Goal: Information Seeking & Learning: Learn about a topic

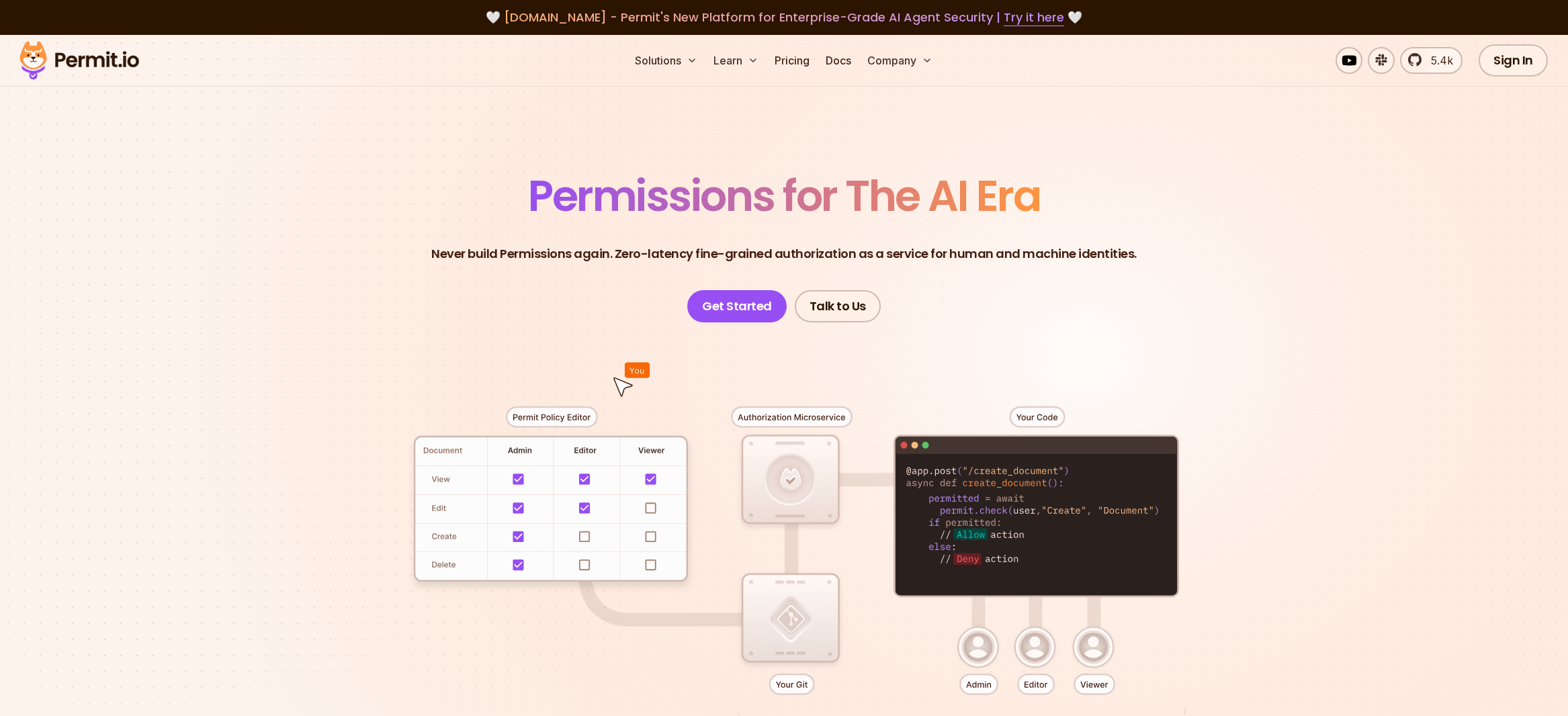
click at [343, 325] on div at bounding box center [784, 570] width 941 height 495
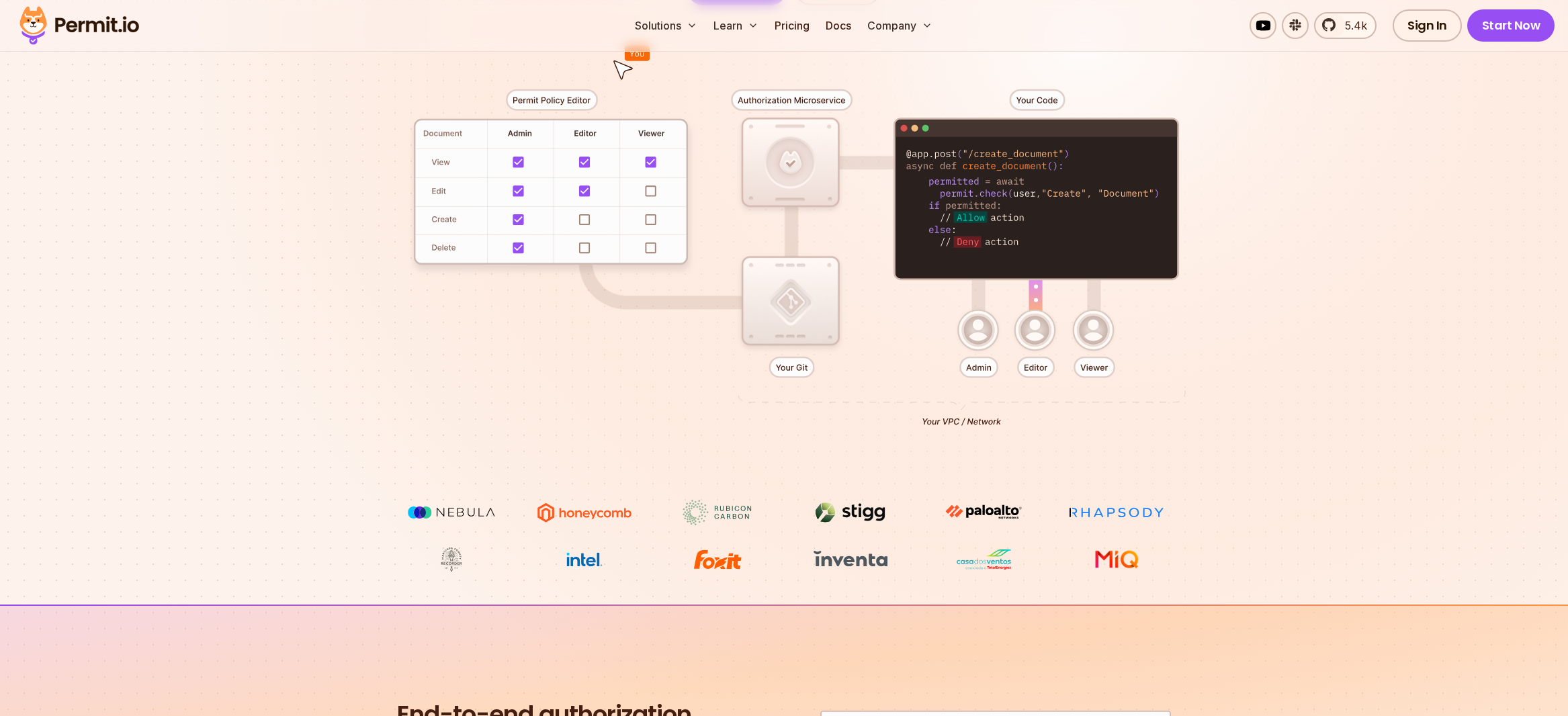
scroll to position [323, 0]
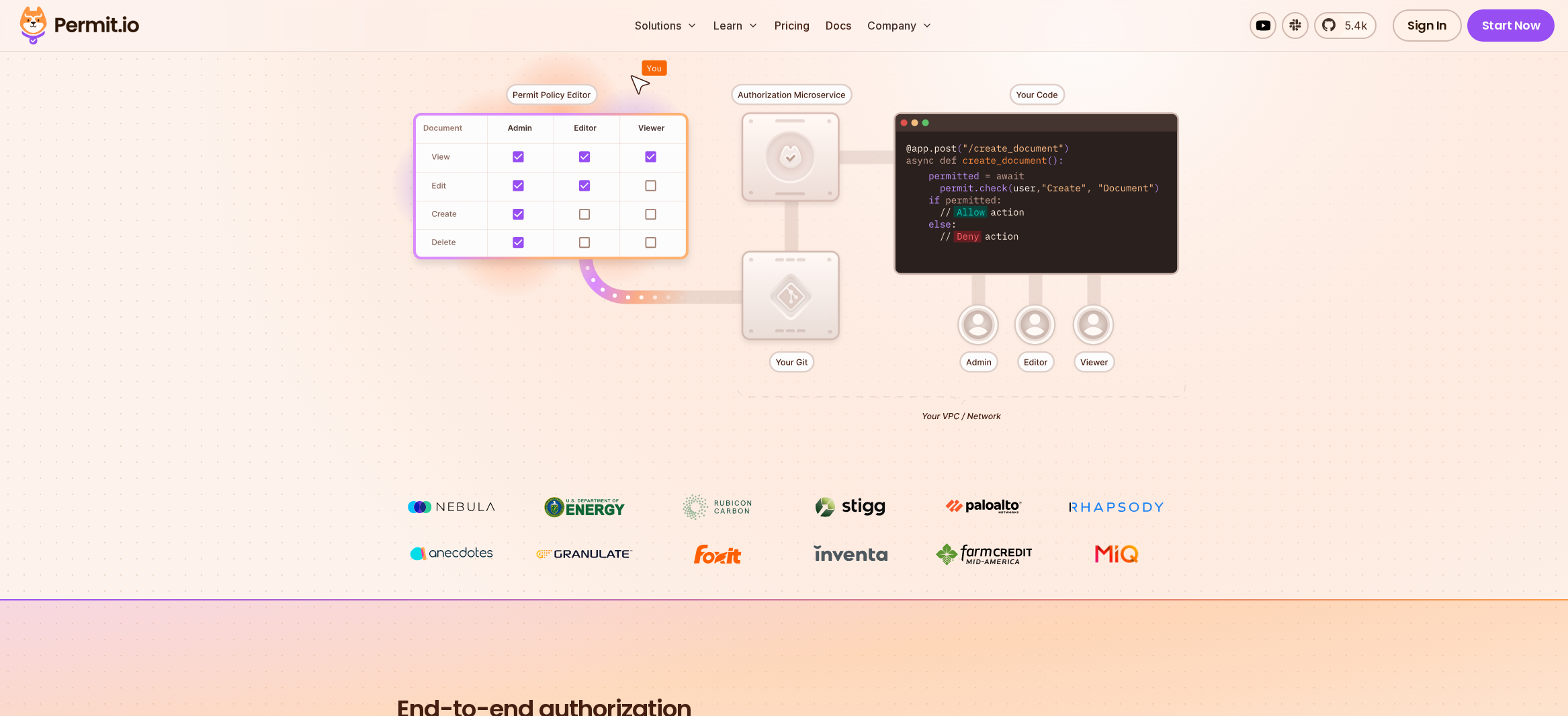
click at [259, 263] on section "Permissions for The AI Era Never build Permissions again. Zero-latency fine-gra…" at bounding box center [784, 156] width 1568 height 887
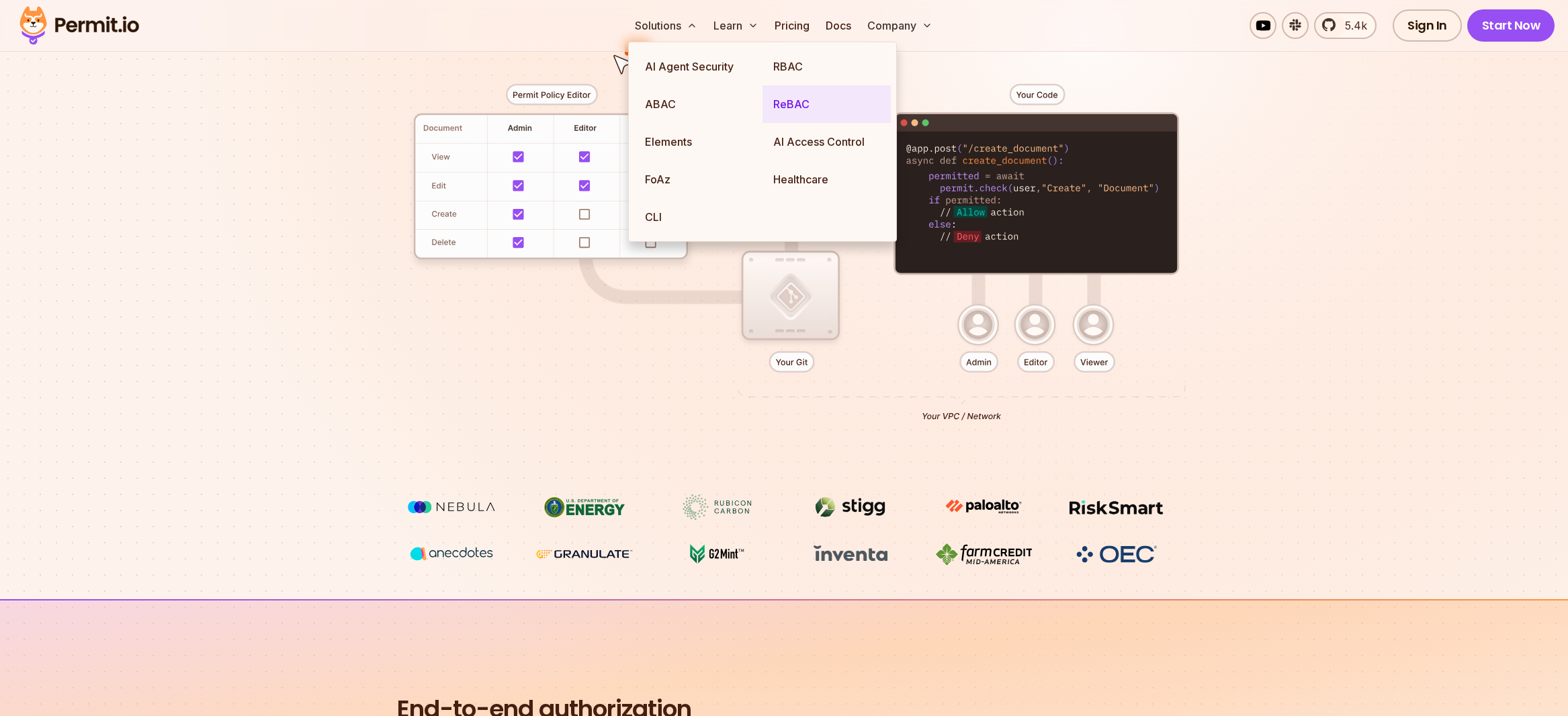
click at [800, 108] on link "ReBAC" at bounding box center [827, 104] width 128 height 38
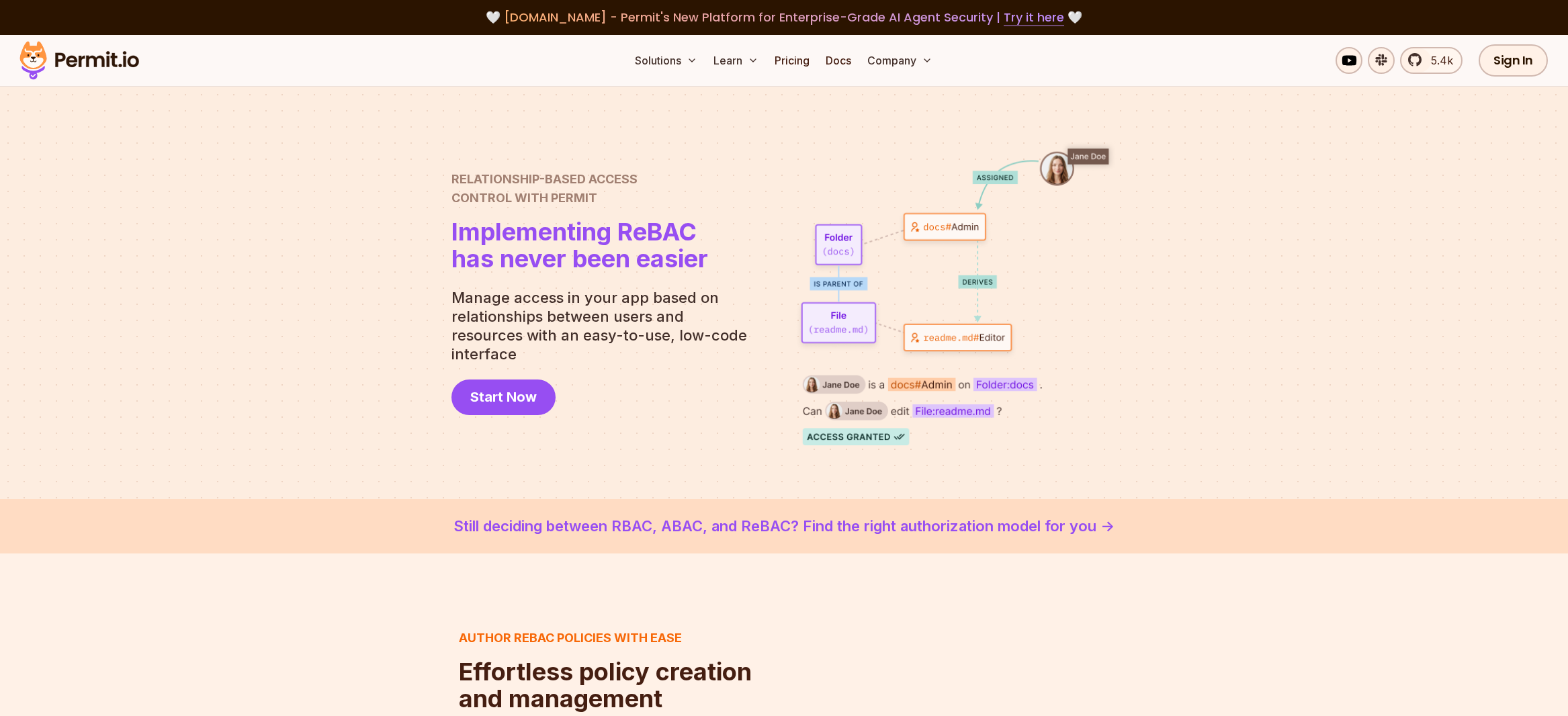
click at [330, 237] on div at bounding box center [784, 293] width 1568 height 413
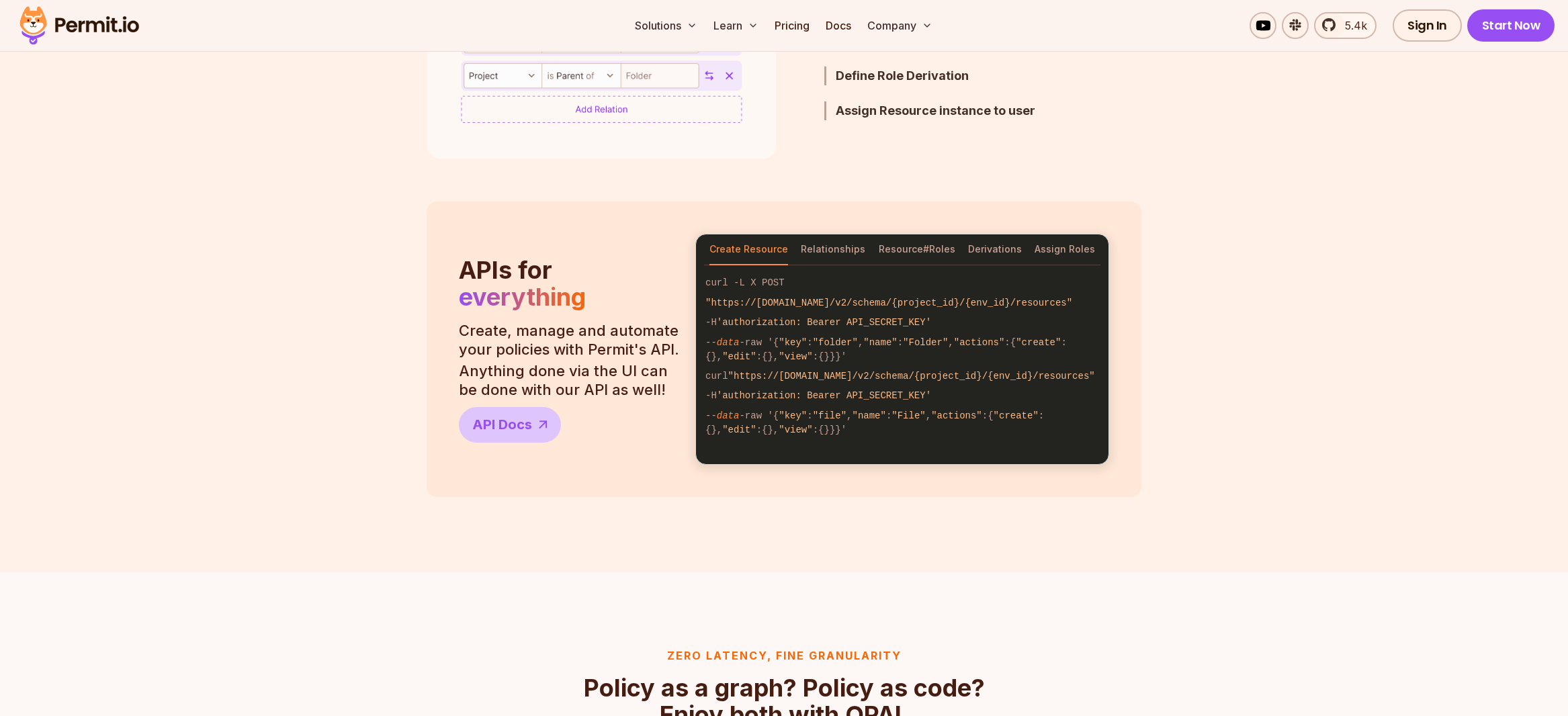
scroll to position [1048, 0]
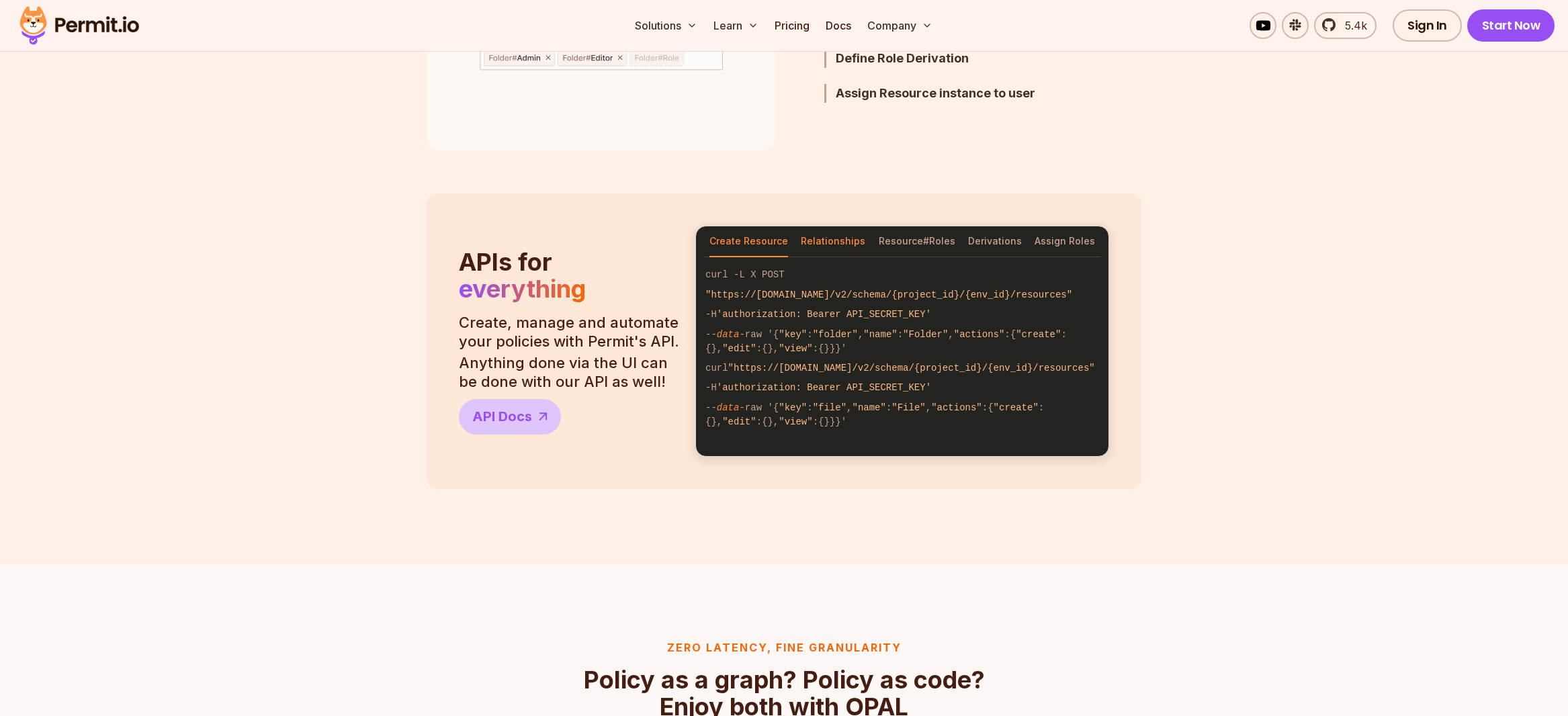
click at [832, 241] on button "Relationships" at bounding box center [832, 242] width 64 height 31
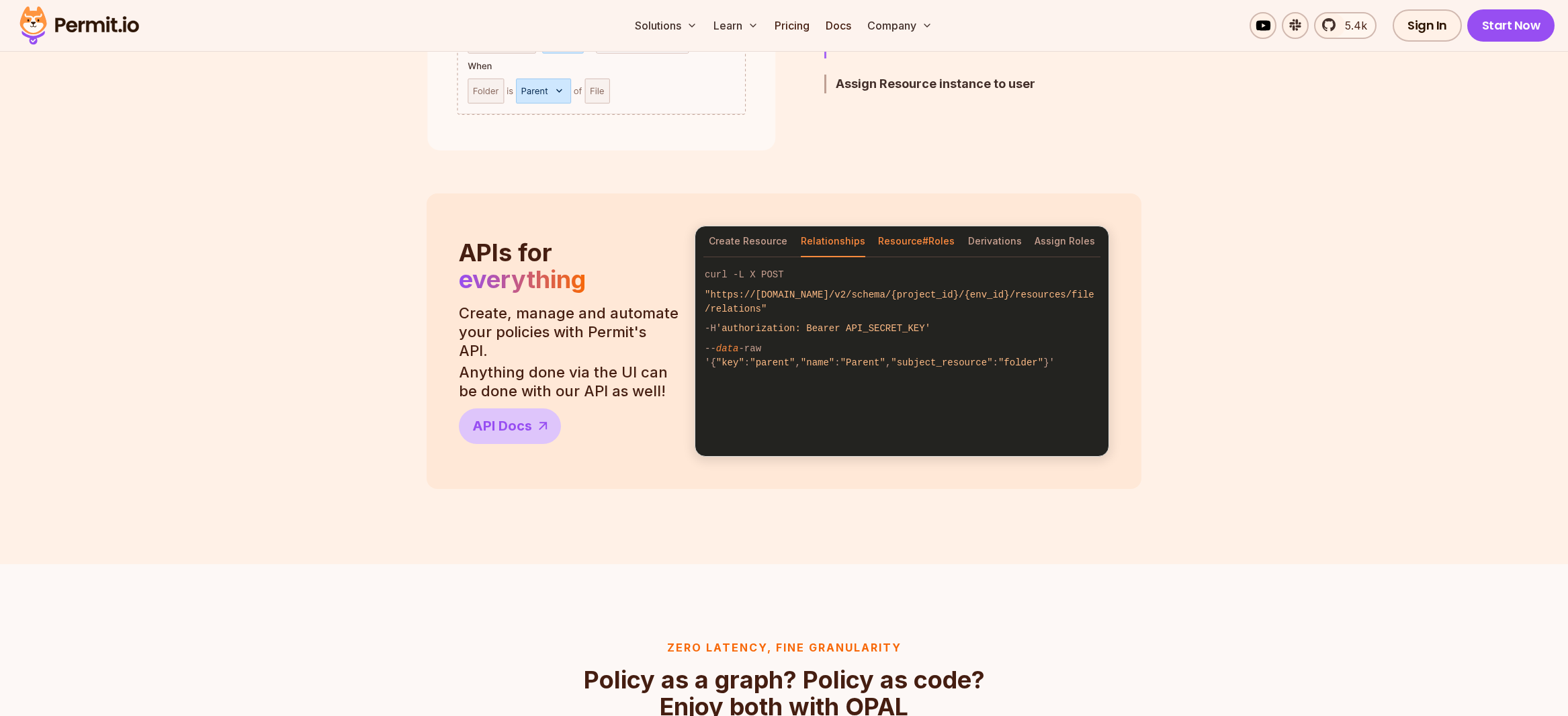
click at [911, 236] on button "Resource#Roles" at bounding box center [916, 242] width 76 height 31
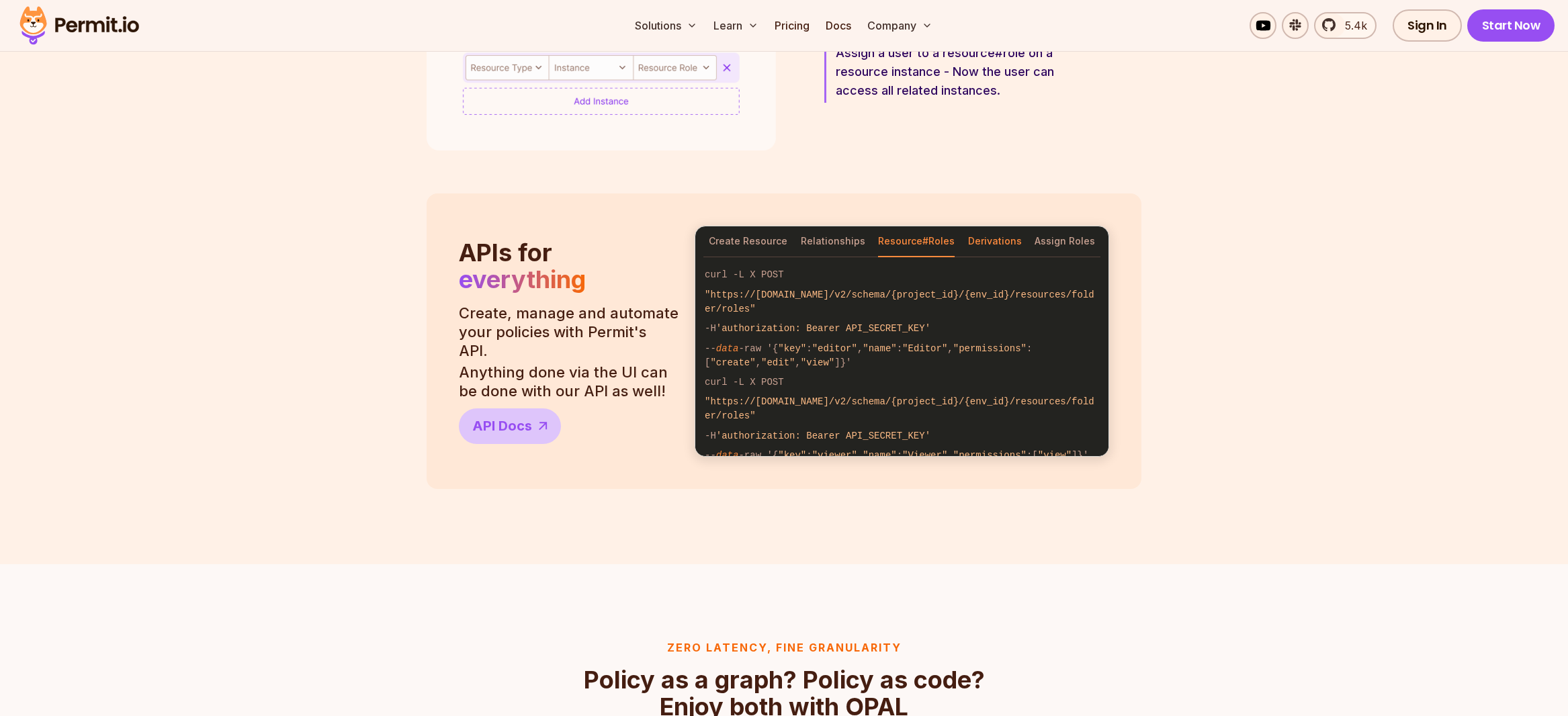
click at [992, 240] on button "Derivations" at bounding box center [995, 242] width 54 height 31
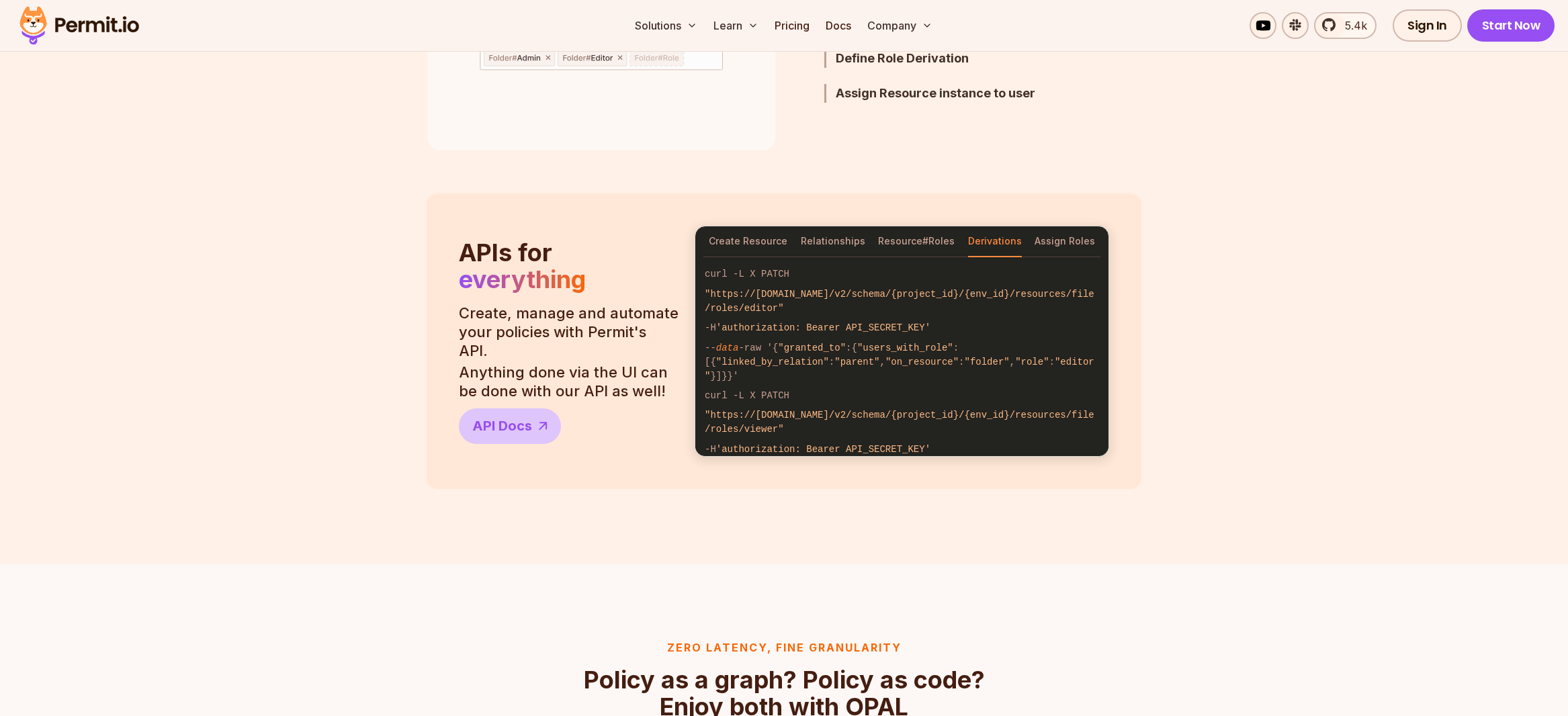
scroll to position [0, 0]
click at [1075, 240] on button "Assign Roles" at bounding box center [1064, 242] width 61 height 31
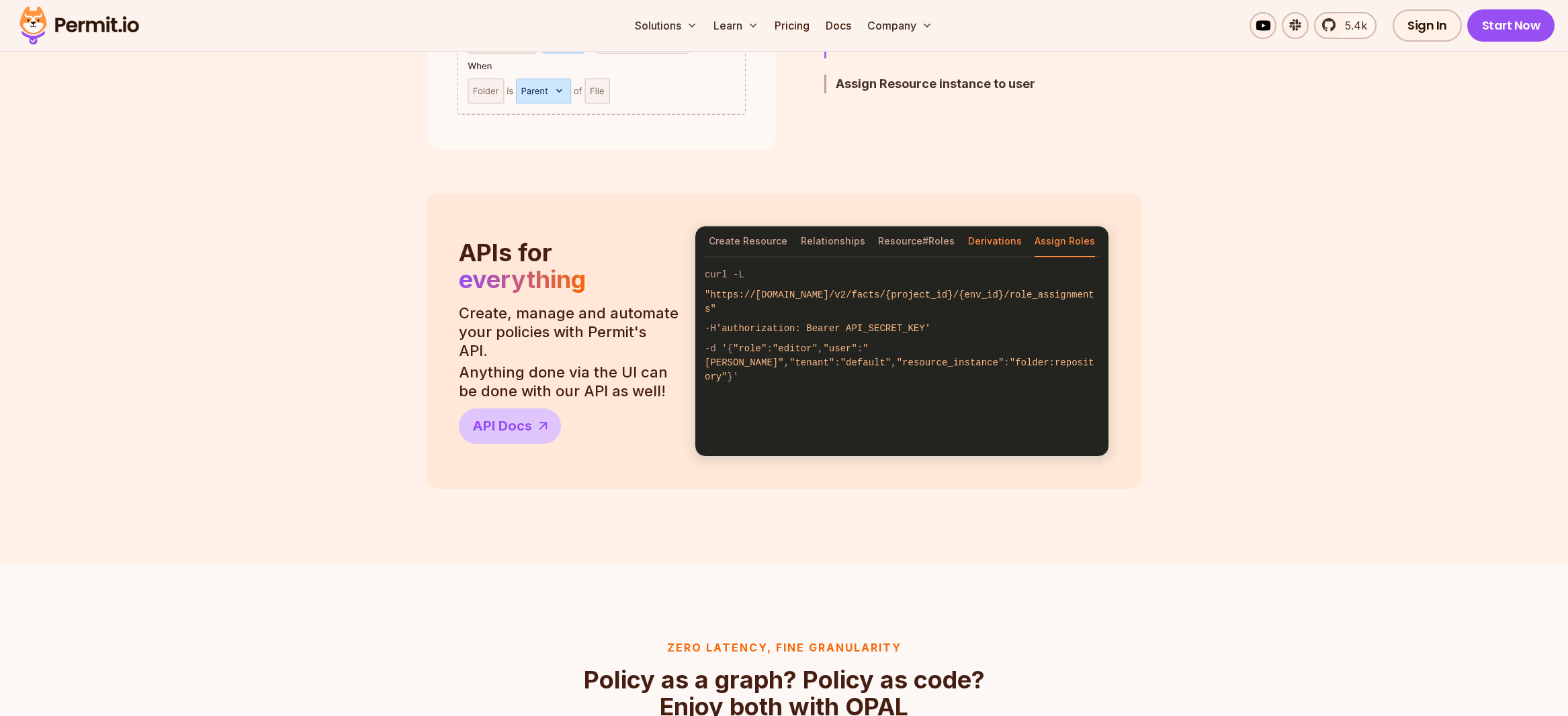
click at [994, 242] on button "Derivations" at bounding box center [995, 242] width 54 height 31
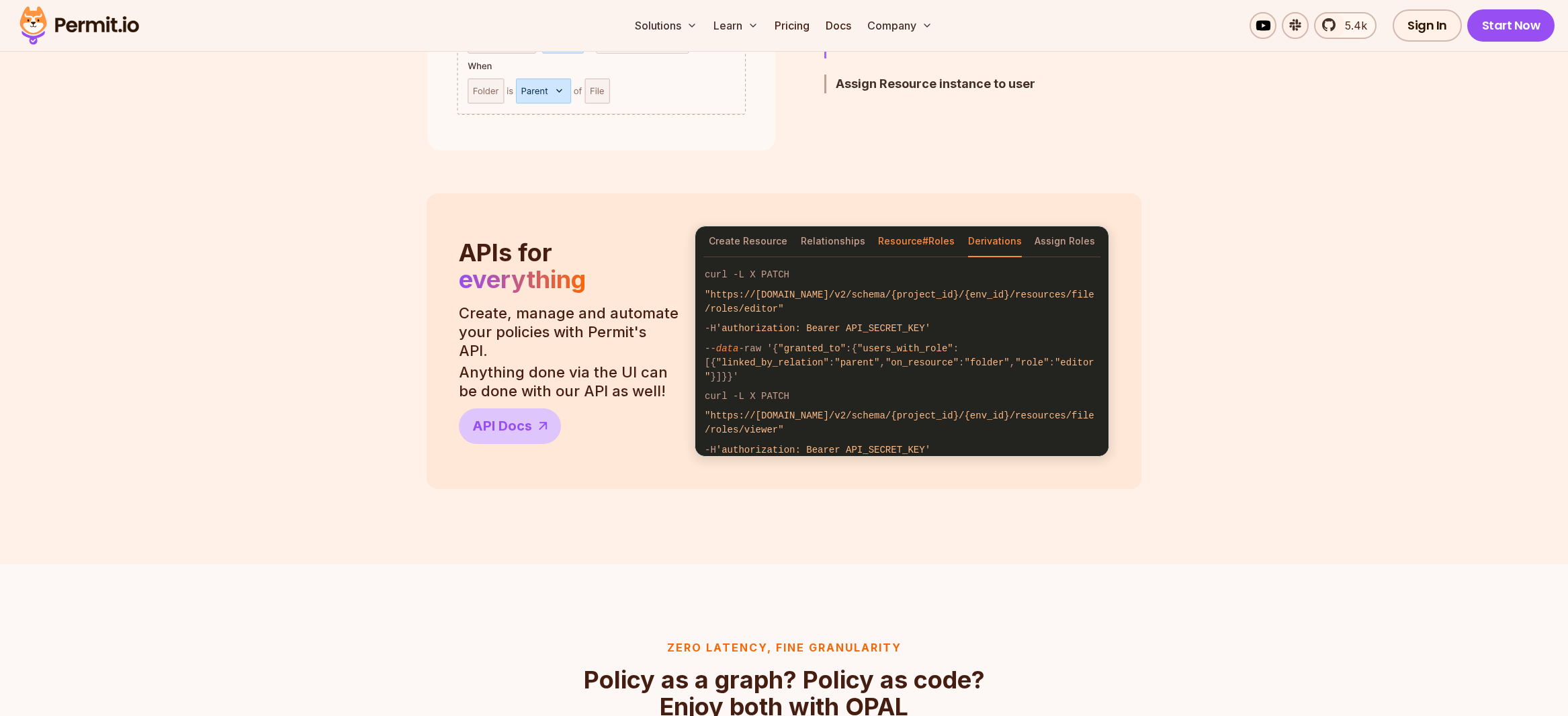
click at [902, 242] on button "Resource#Roles" at bounding box center [916, 242] width 76 height 31
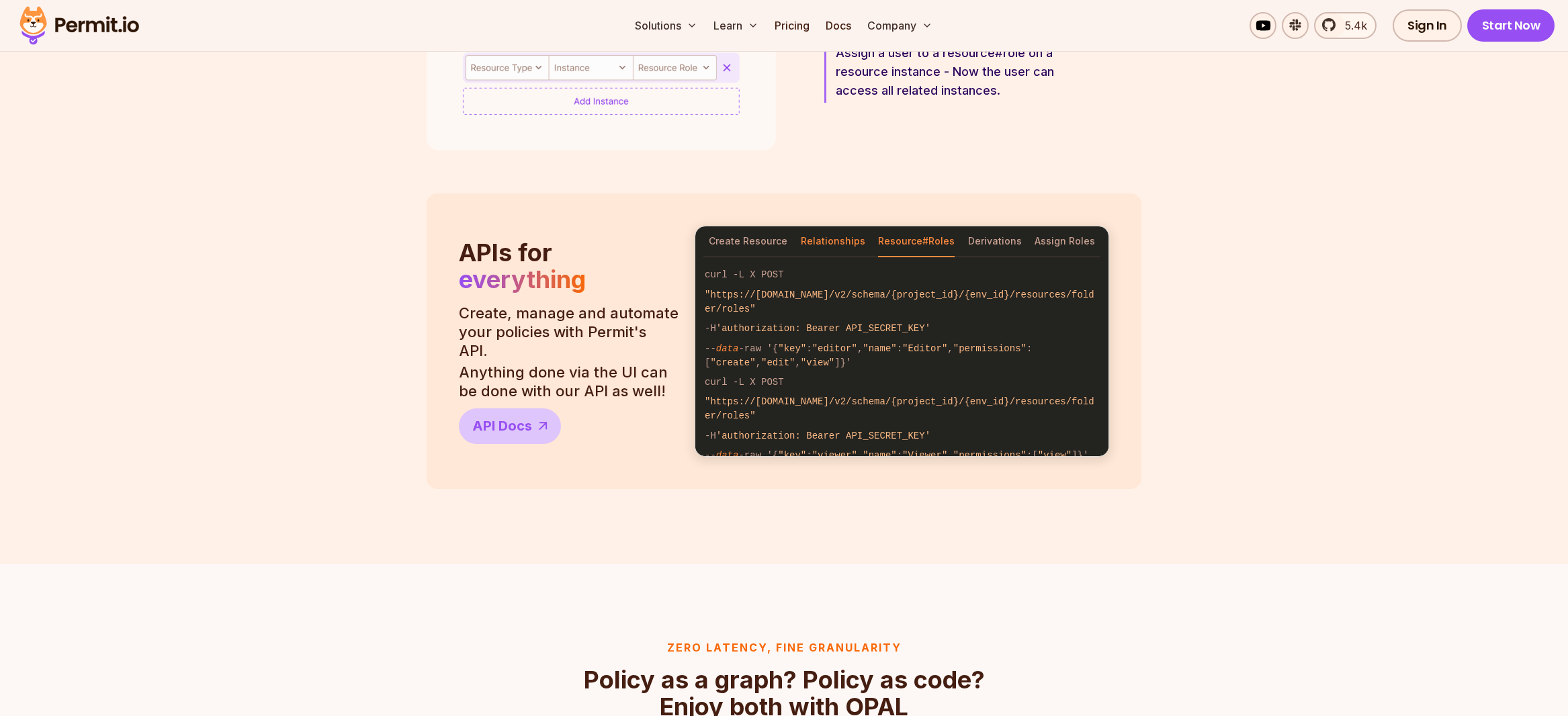
click at [854, 247] on button "Relationships" at bounding box center [832, 242] width 64 height 31
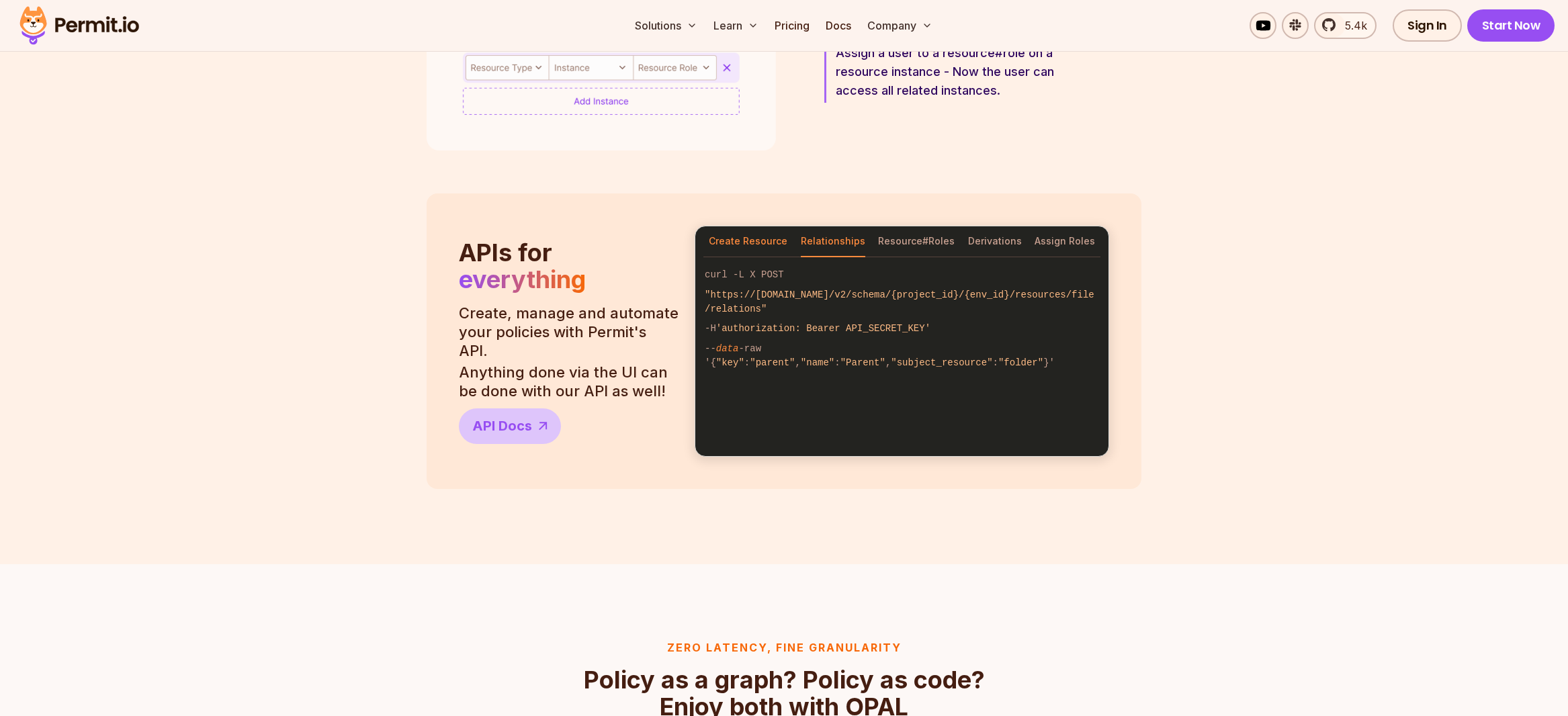
click at [742, 237] on button "Create Resource" at bounding box center [748, 242] width 79 height 31
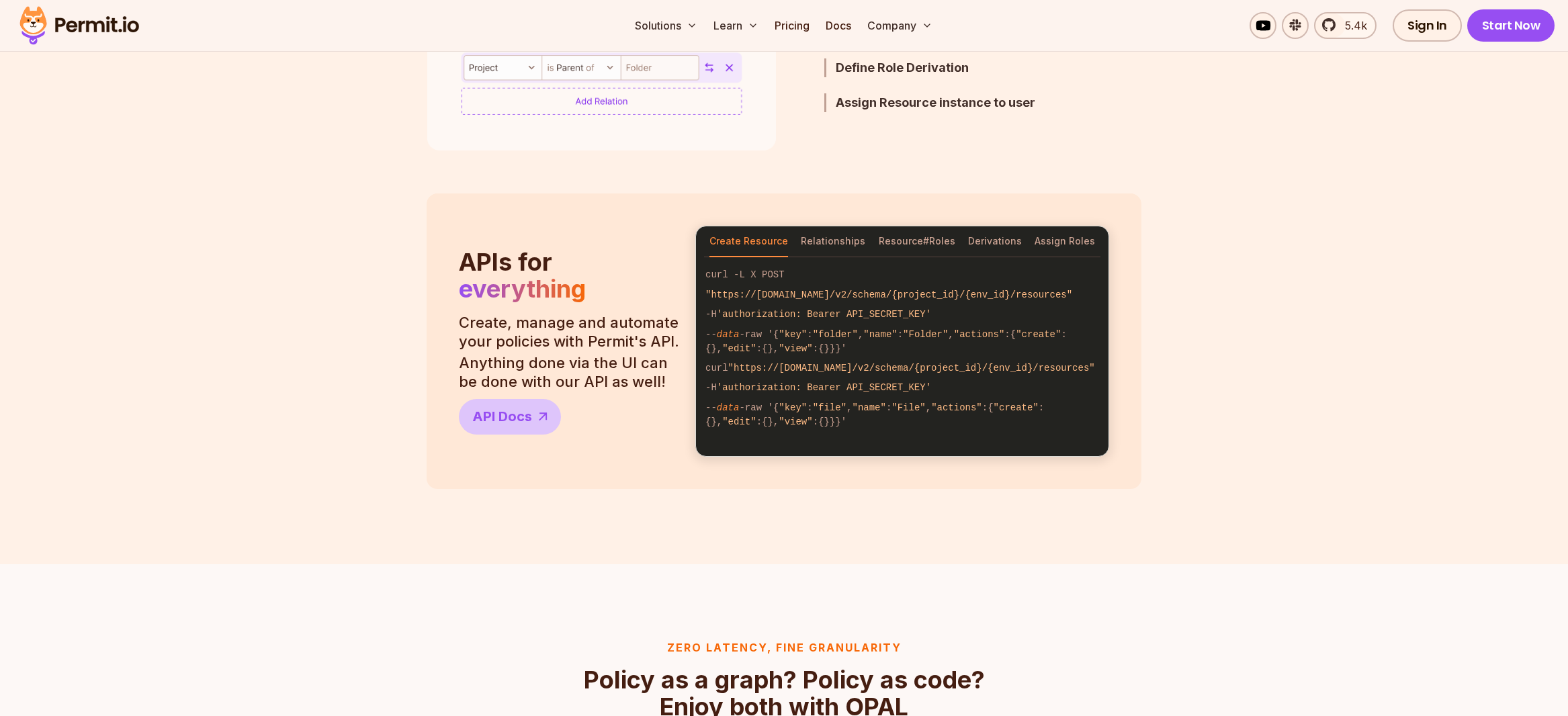
click at [339, 284] on section "APIs for everything Create, manage and automate your policies with Permit's API…" at bounding box center [784, 341] width 1568 height 295
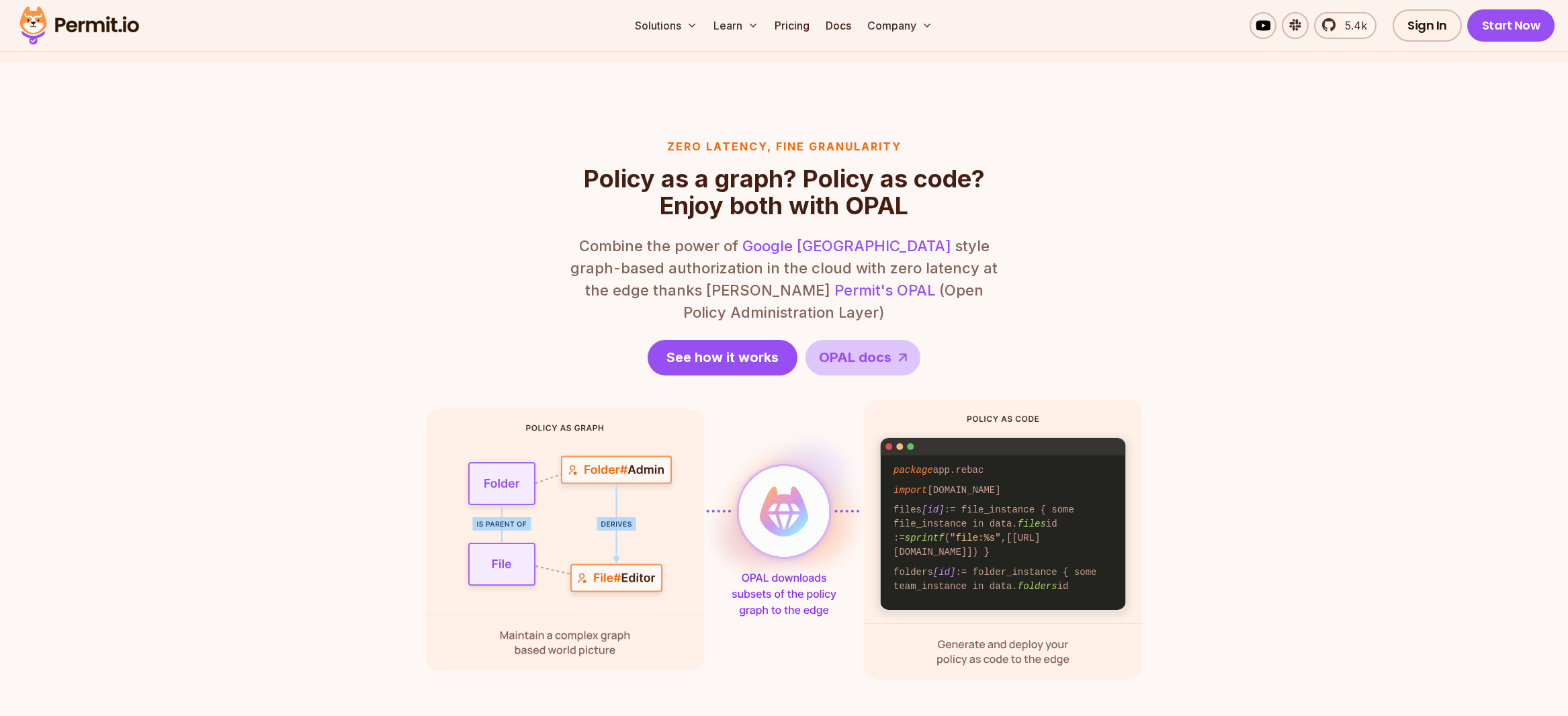
scroll to position [1559, 0]
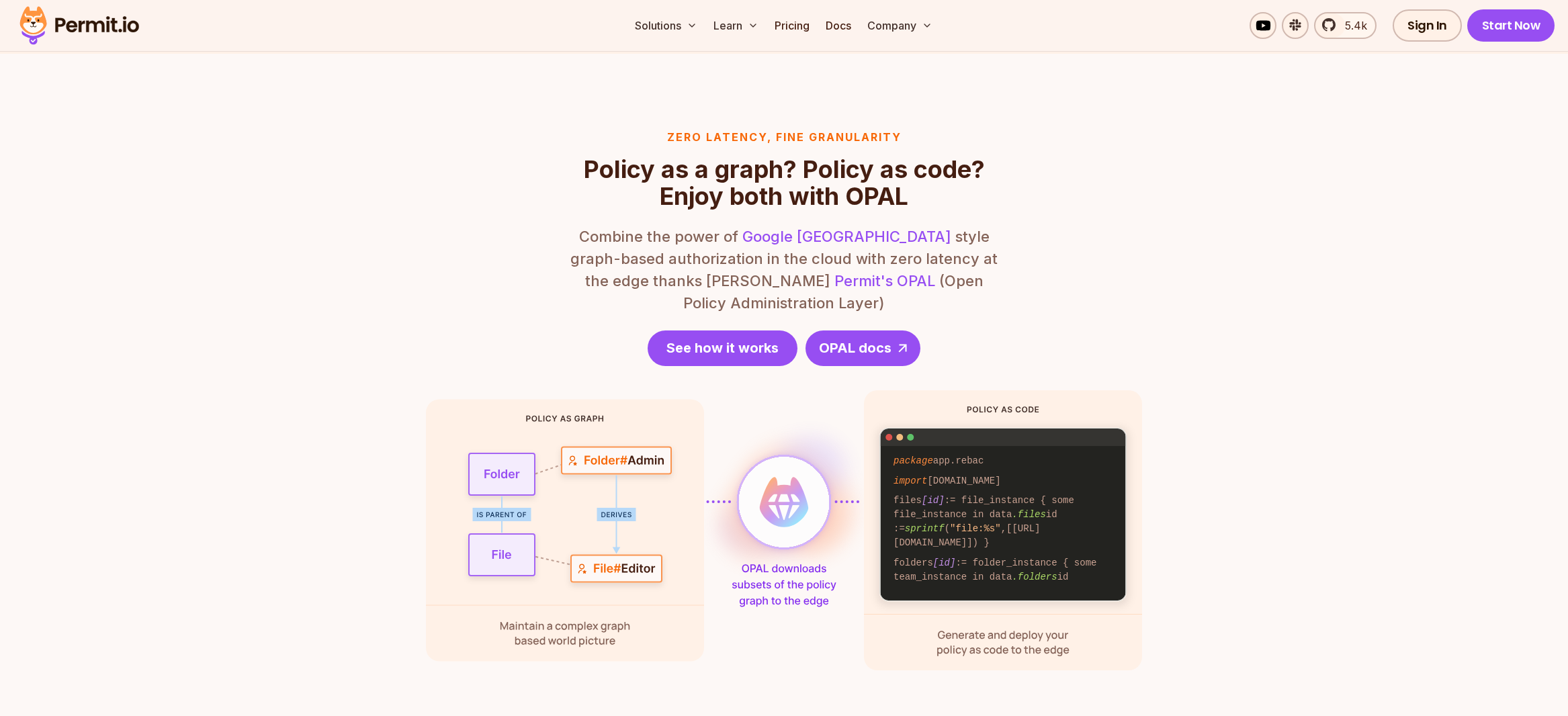
click at [882, 338] on span "OPAL docs" at bounding box center [856, 348] width 73 height 19
